Goal: Information Seeking & Learning: Learn about a topic

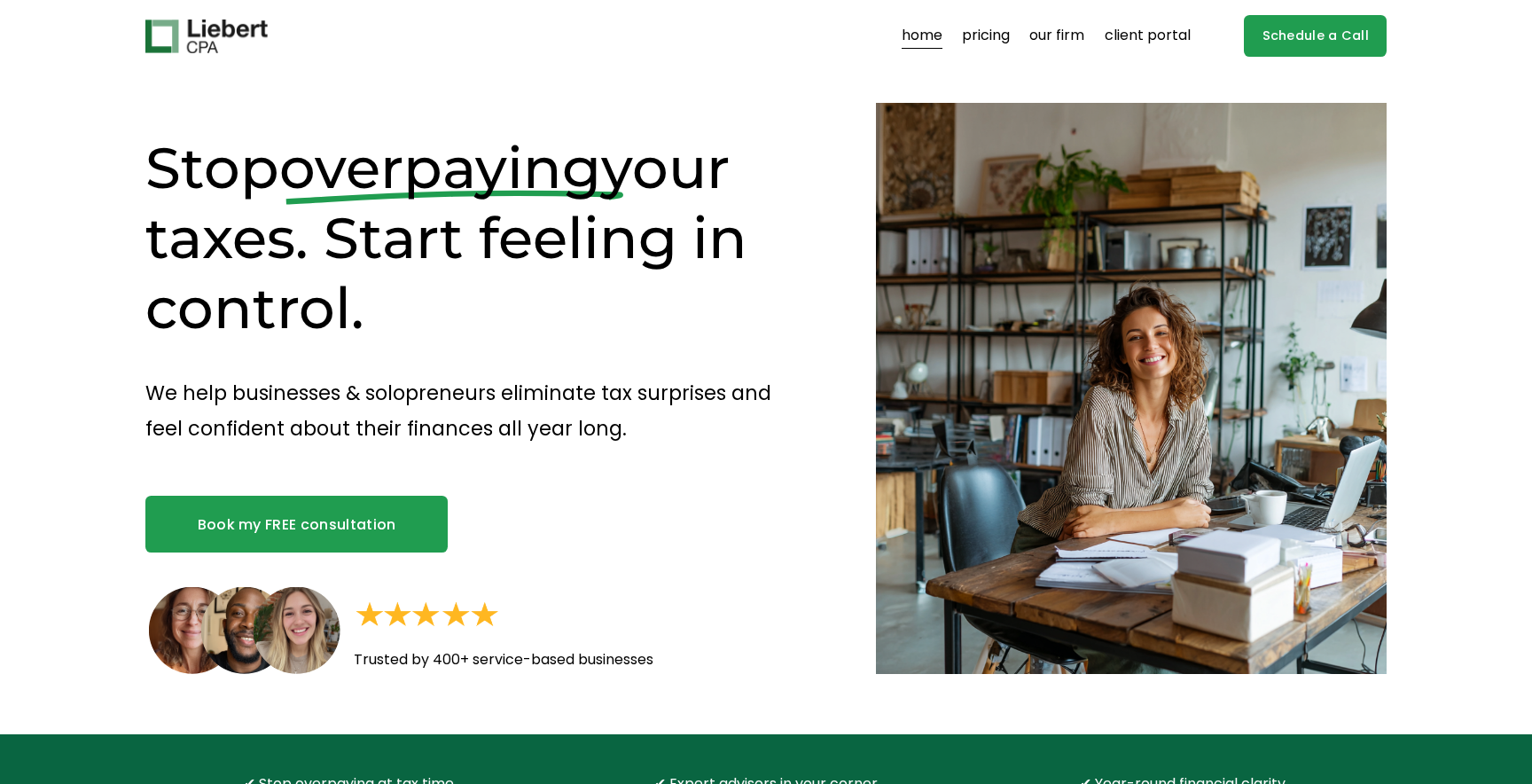
click at [994, 38] on link "pricing" at bounding box center [986, 37] width 48 height 29
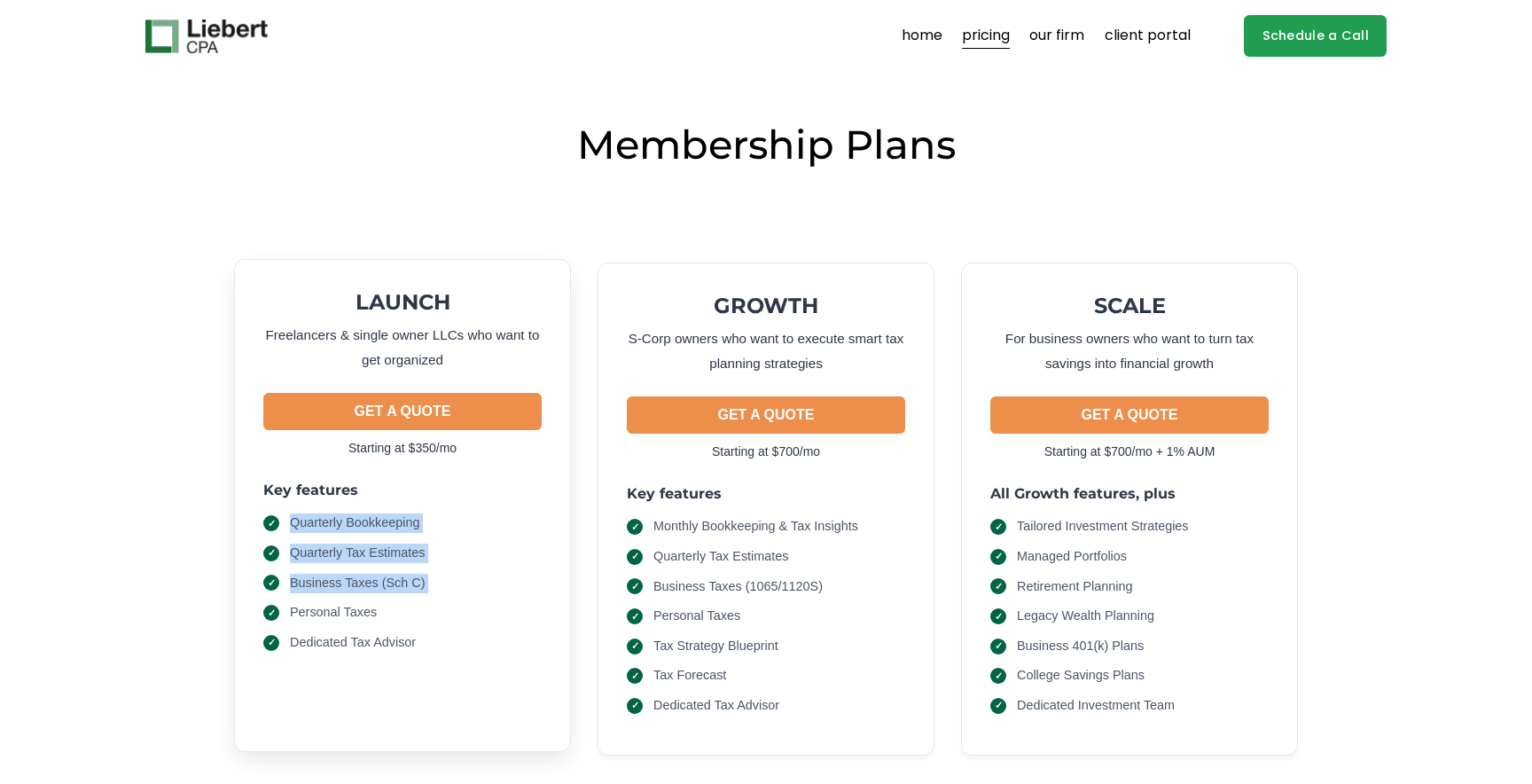
drag, startPoint x: 275, startPoint y: 528, endPoint x: 464, endPoint y: 596, distance: 200.9
click at [464, 596] on ul "Quarterly Bookkeeping Quarterly Tax Estimates Business Taxes (Sch C) Personal T…" at bounding box center [403, 582] width 279 height 138
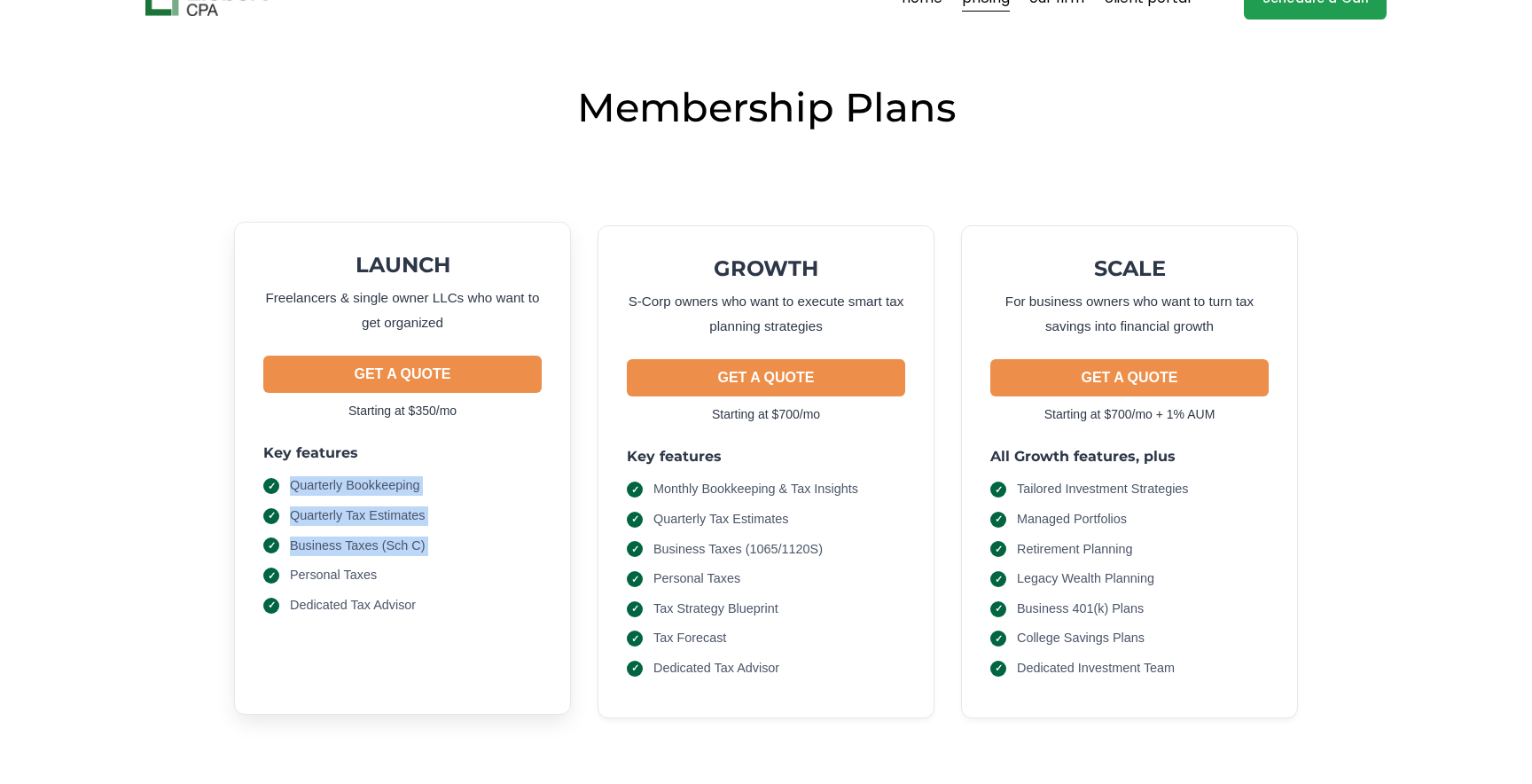
scroll to position [38, 0]
click at [424, 484] on li "Quarterly Bookkeeping" at bounding box center [403, 485] width 279 height 20
click at [423, 508] on span "Quarterly Tax Estimates" at bounding box center [358, 515] width 136 height 20
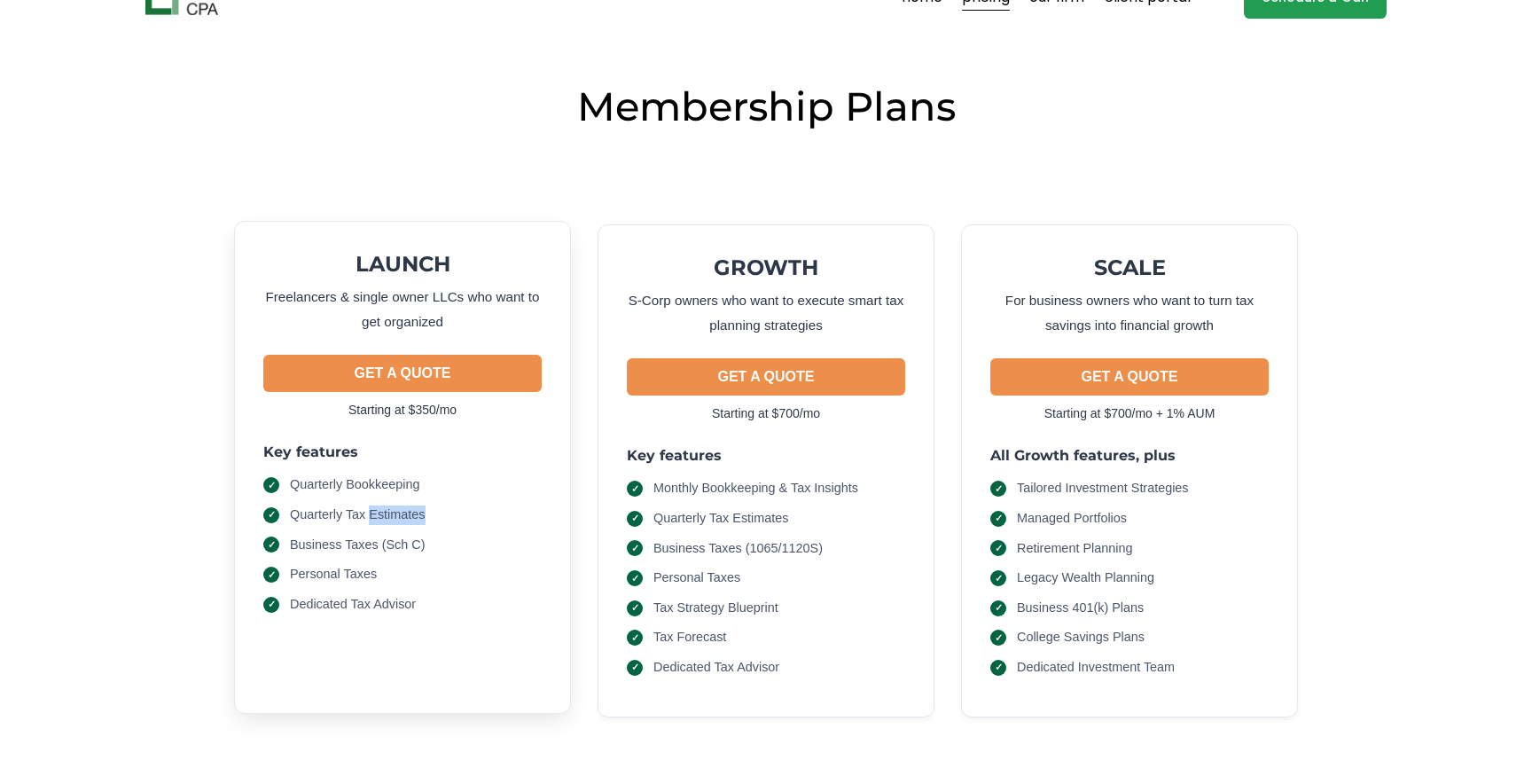
click at [423, 508] on span "Quarterly Tax Estimates" at bounding box center [358, 515] width 136 height 20
click at [423, 543] on span "Business Taxes (Sch C)" at bounding box center [358, 546] width 136 height 20
